Goal: Task Accomplishment & Management: Manage account settings

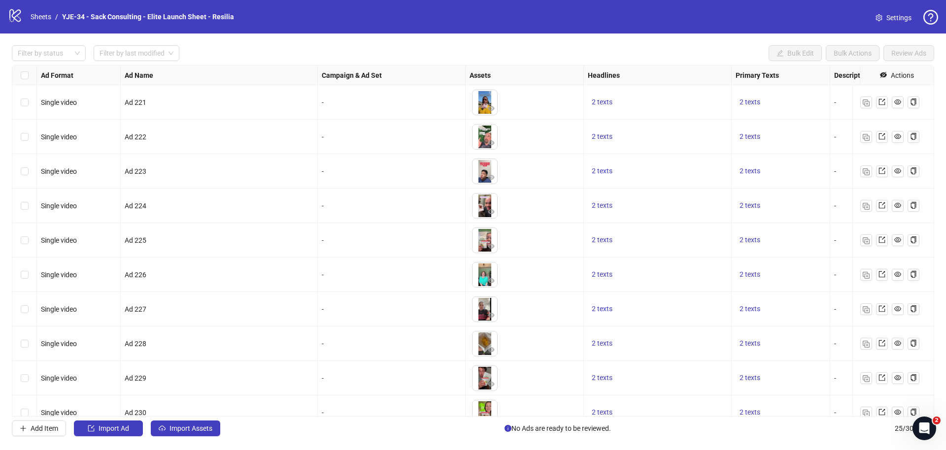
click at [15, 18] on icon at bounding box center [14, 15] width 11 height 13
click at [883, 16] on link "Settings" at bounding box center [893, 18] width 52 height 16
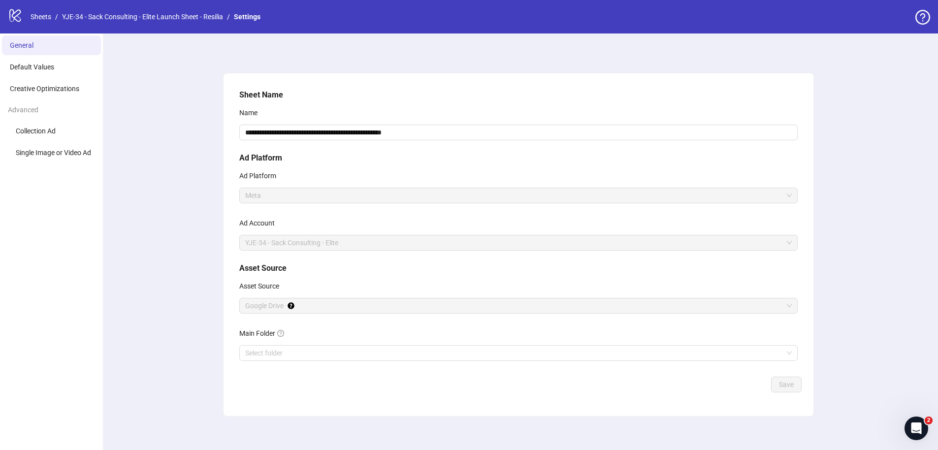
click at [12, 16] on icon at bounding box center [14, 15] width 11 height 13
click at [921, 13] on icon "question-circle" at bounding box center [923, 17] width 15 height 15
click at [137, 223] on div "**********" at bounding box center [519, 244] width 840 height 423
click at [33, 62] on li "Default Values" at bounding box center [51, 67] width 99 height 20
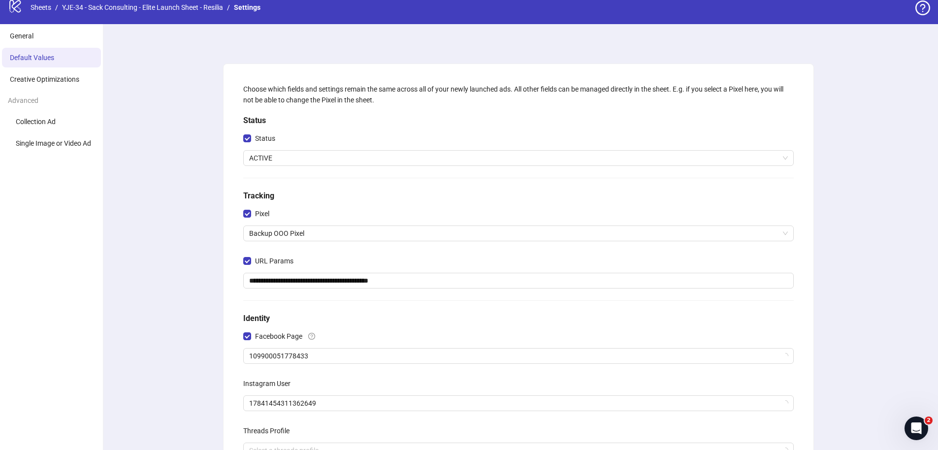
scroll to position [20, 0]
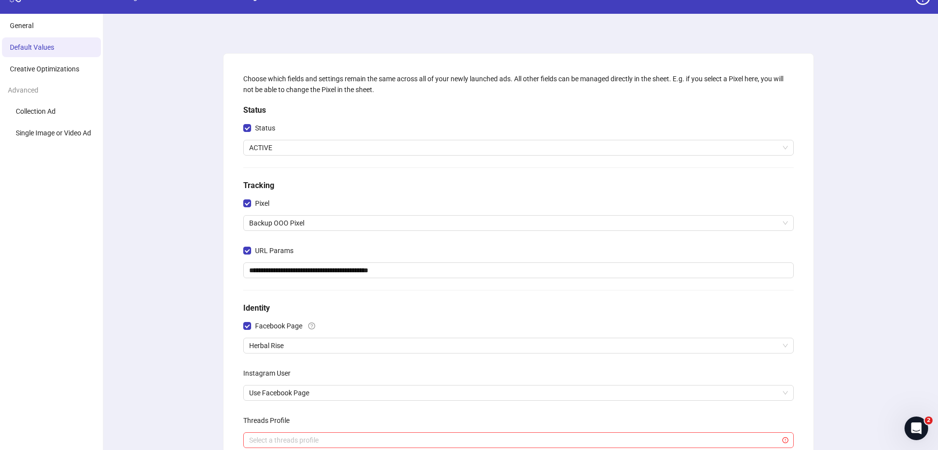
click at [138, 247] on div "**********" at bounding box center [519, 308] width 840 height 589
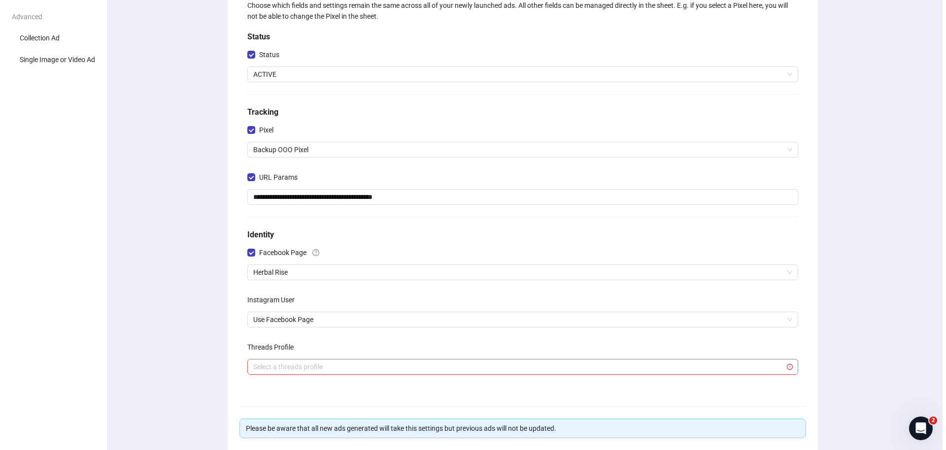
scroll to position [0, 0]
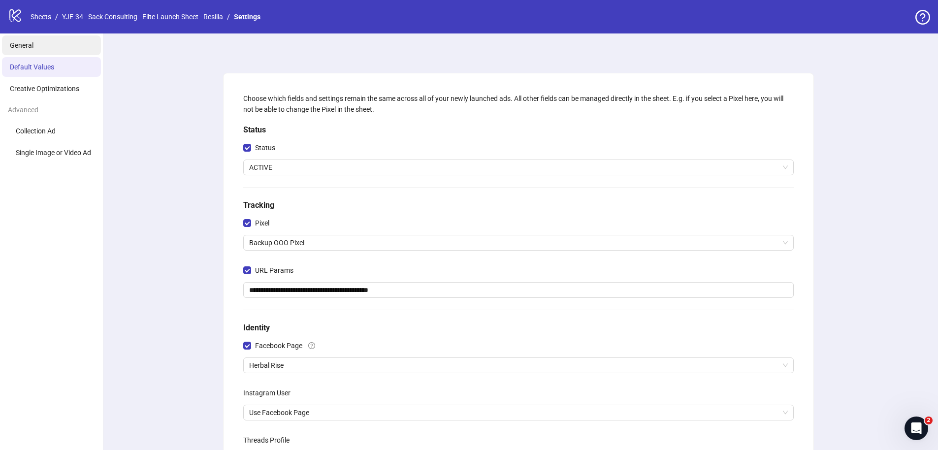
click at [52, 45] on li "General" at bounding box center [51, 45] width 99 height 20
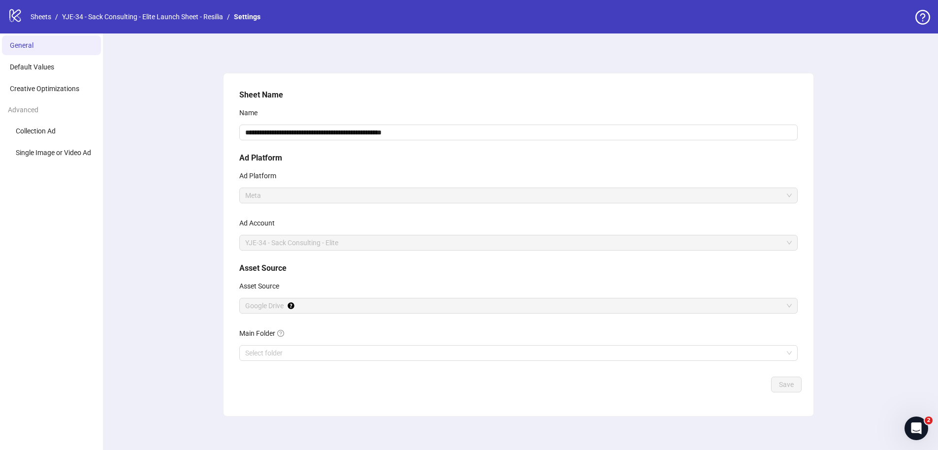
click at [18, 19] on icon "logo/logo-mobile" at bounding box center [15, 15] width 15 height 15
click at [37, 18] on link "Sheets" at bounding box center [41, 16] width 25 height 11
